Goal: Use online tool/utility: Use online tool/utility

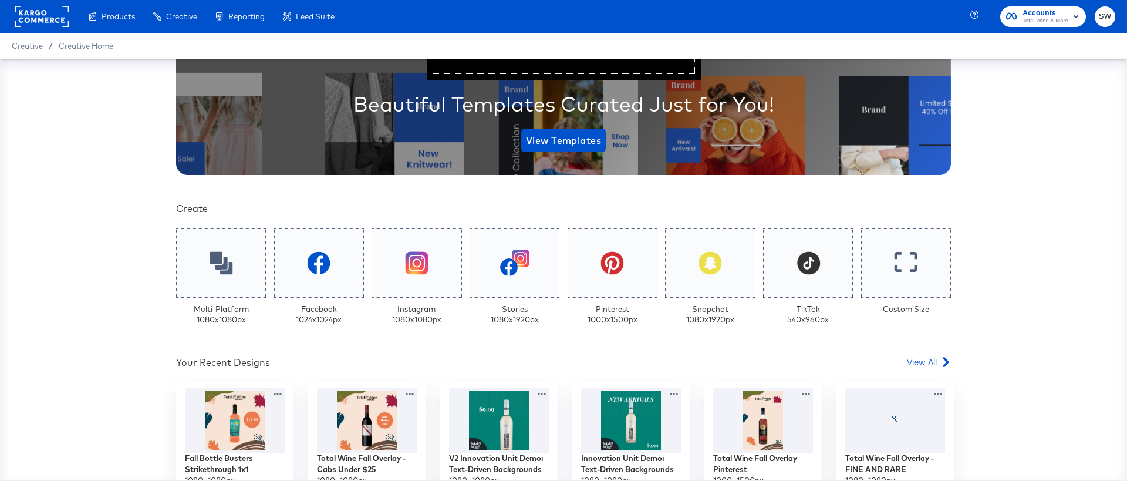
scroll to position [438, 0]
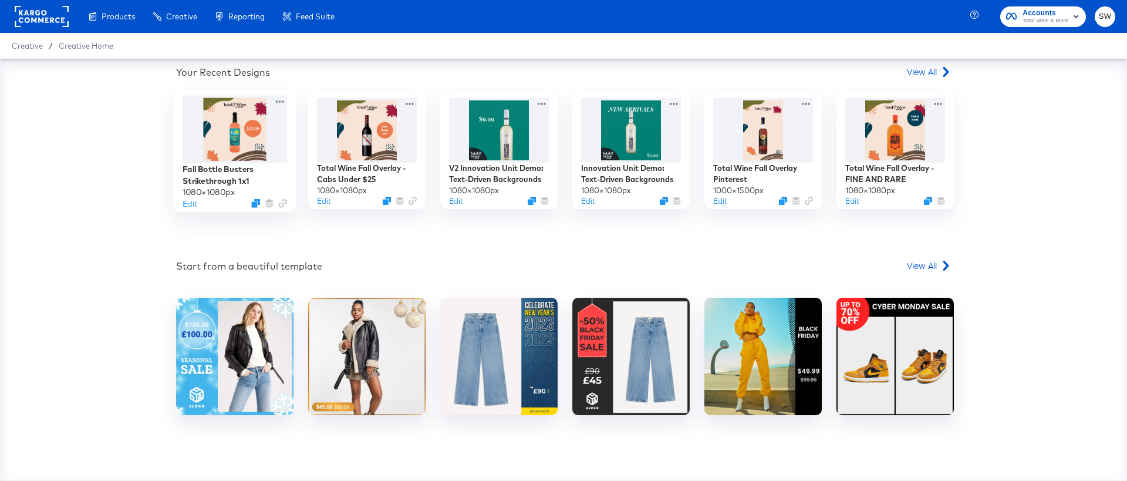
click at [209, 108] on div at bounding box center [234, 129] width 105 height 67
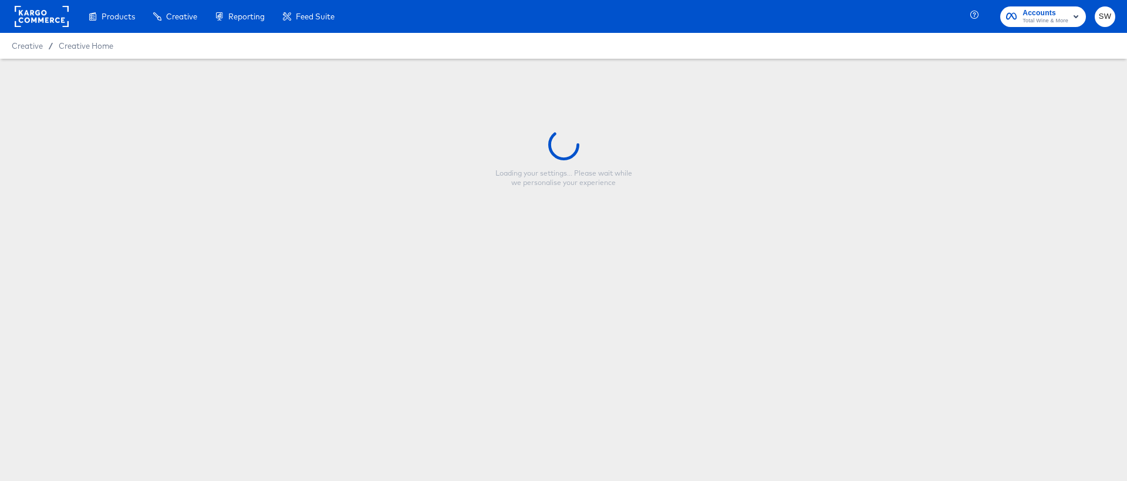
type input "Fall Bottle Busters Strikethrough 1x1"
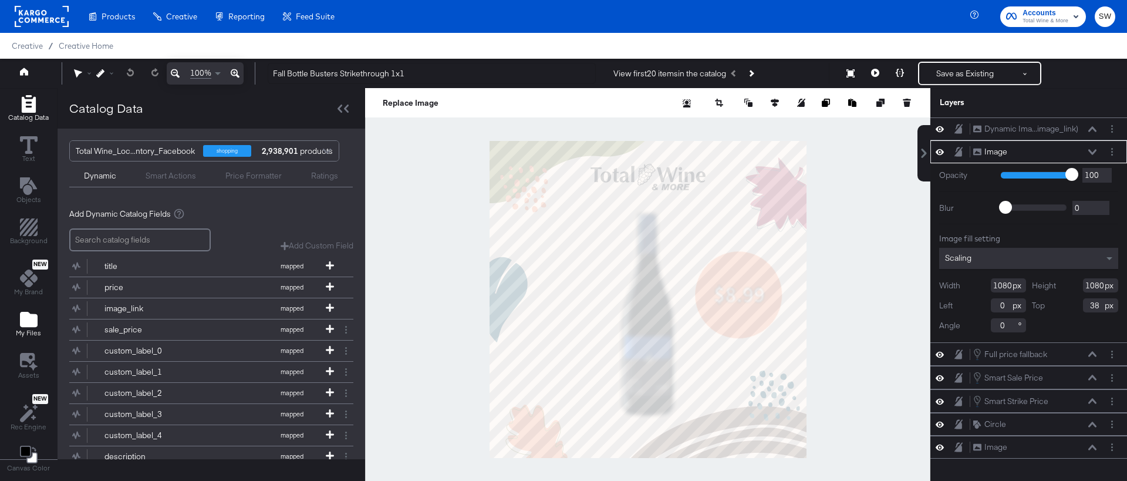
click at [39, 333] on span "My Files" at bounding box center [28, 332] width 25 height 9
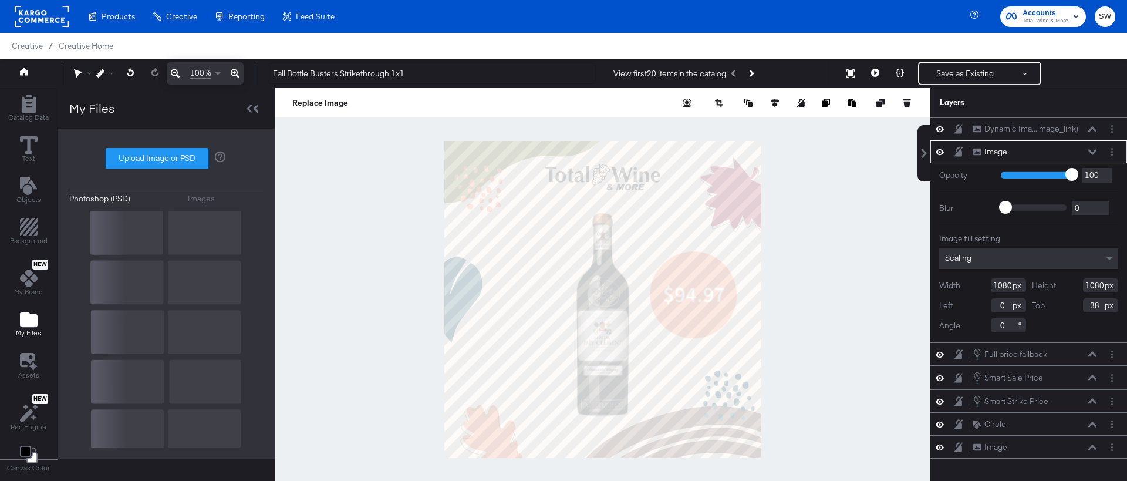
click at [204, 198] on div "Images" at bounding box center [201, 198] width 27 height 11
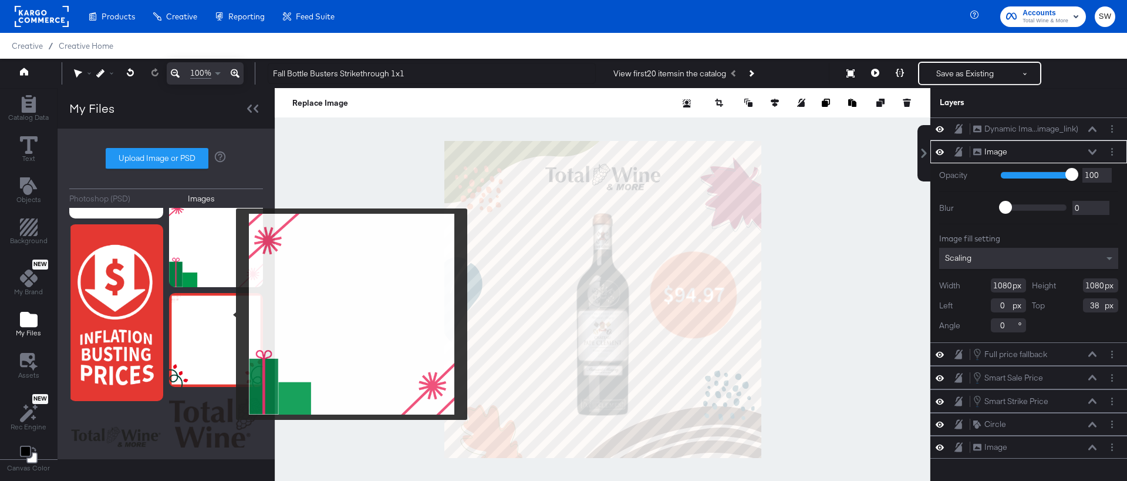
scroll to position [5377, 0]
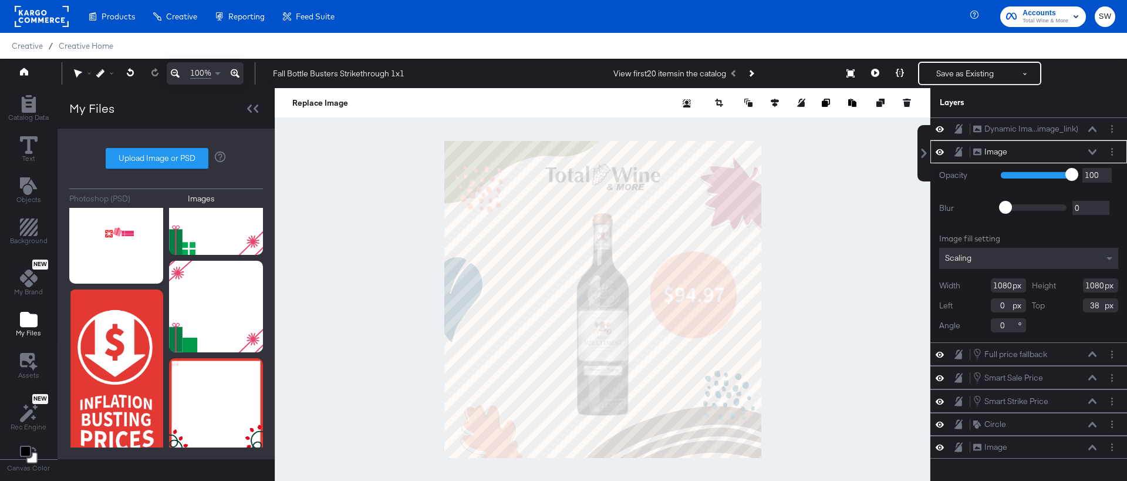
drag, startPoint x: 232, startPoint y: 435, endPoint x: 354, endPoint y: 178, distance: 284.5
click at [0, 0] on div "Products Products Product Catalogs Enhance Your Product Catalog, Map Them to Pu…" at bounding box center [563, 253] width 1127 height 506
